Goal: Check status: Check status

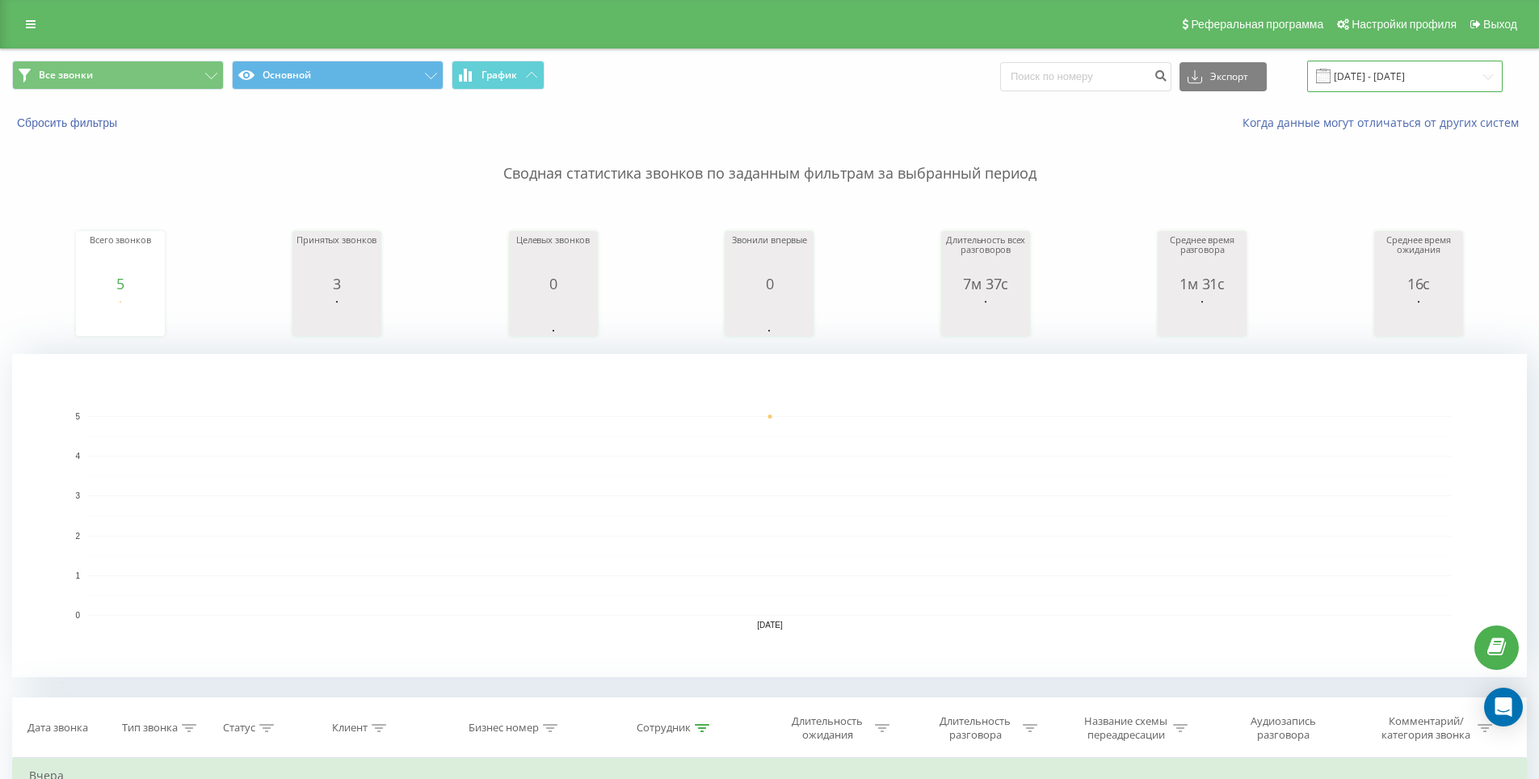
click at [1409, 71] on input "[DATE] - [DATE]" at bounding box center [1405, 77] width 196 height 32
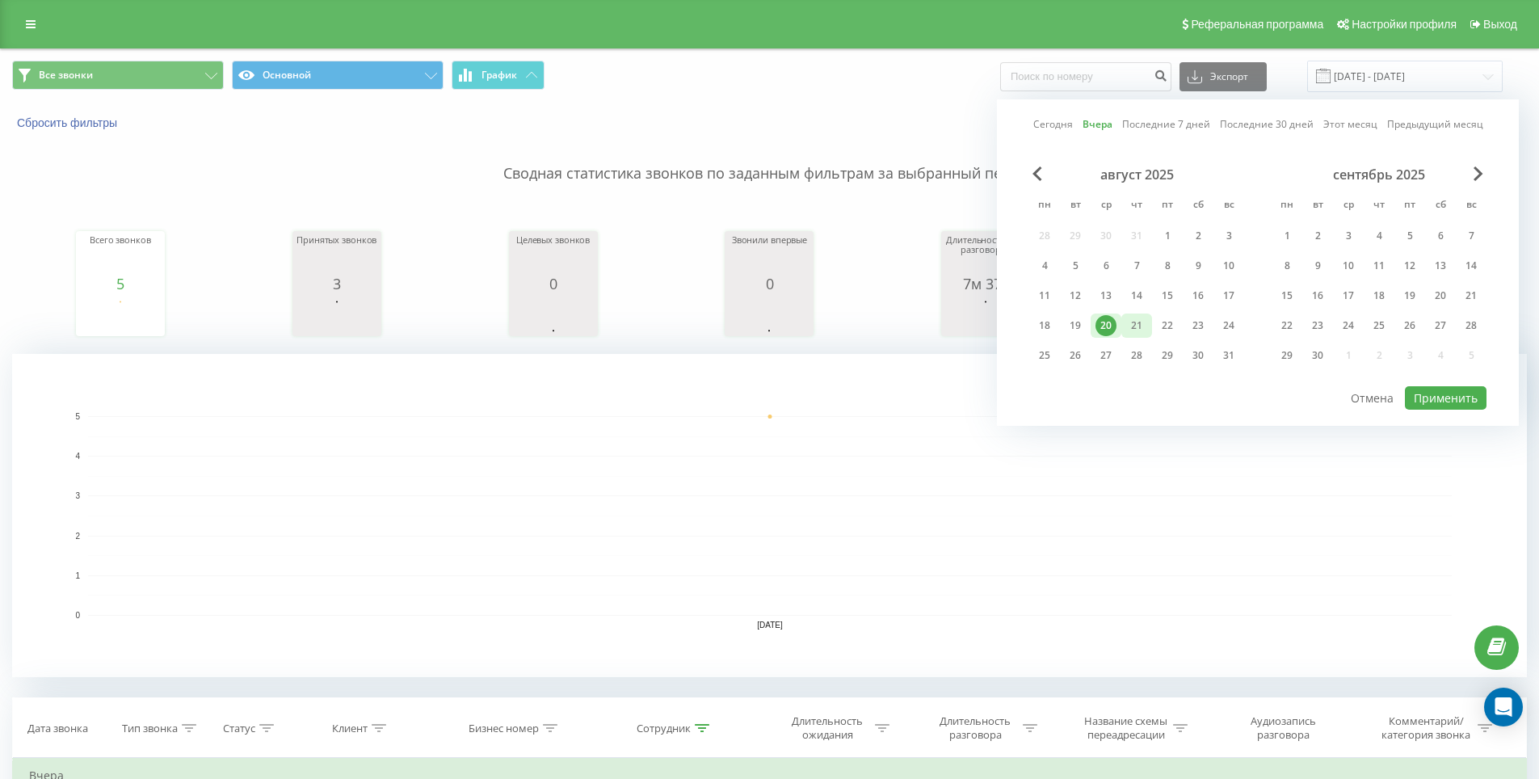
click at [1130, 326] on div "21" at bounding box center [1136, 325] width 21 height 21
click at [1133, 326] on div "21" at bounding box center [1136, 325] width 21 height 21
click at [1453, 389] on button "Применить" at bounding box center [1446, 397] width 82 height 23
type input "[DATE] - [DATE]"
